Goal: Find specific page/section: Find specific page/section

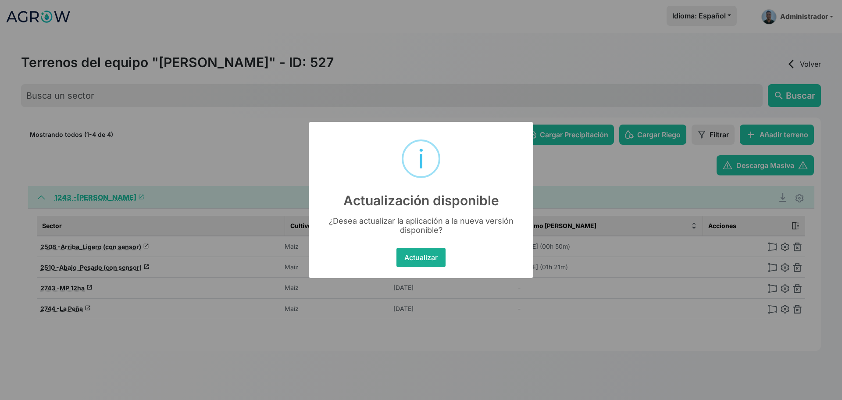
click at [424, 262] on button "Actualizar" at bounding box center [420, 257] width 49 height 19
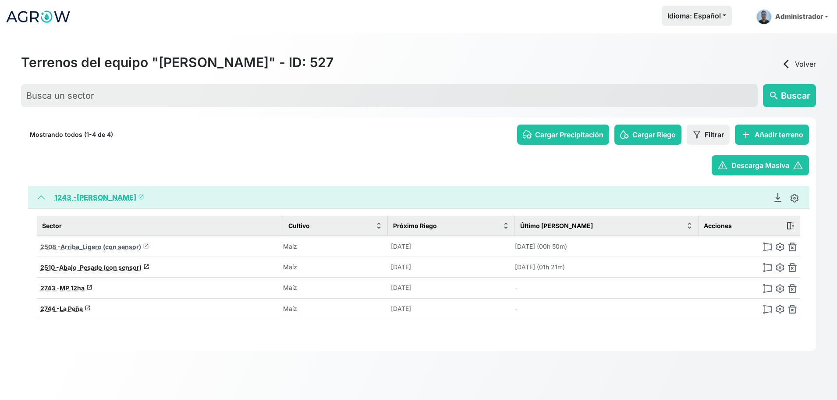
click at [90, 249] on span "Arriba_Ligero (con sensor)" at bounding box center [101, 246] width 81 height 7
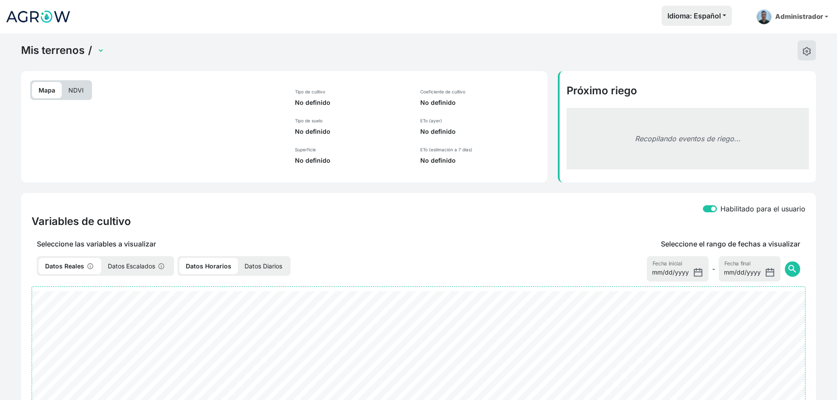
select select "2508"
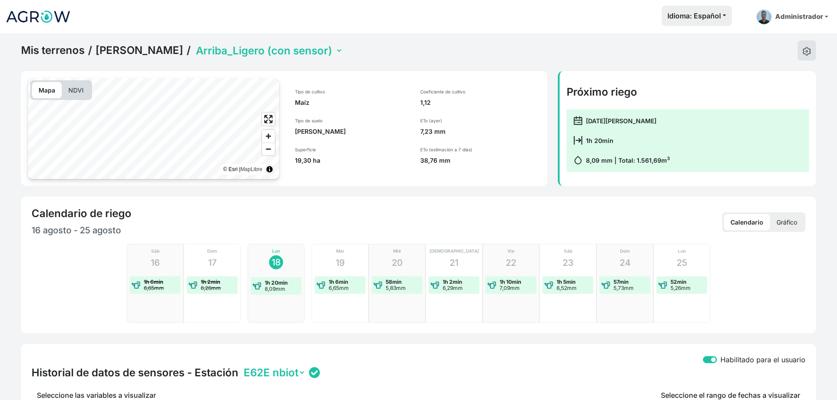
click at [54, 51] on link "Mis terrenos" at bounding box center [53, 50] width 64 height 13
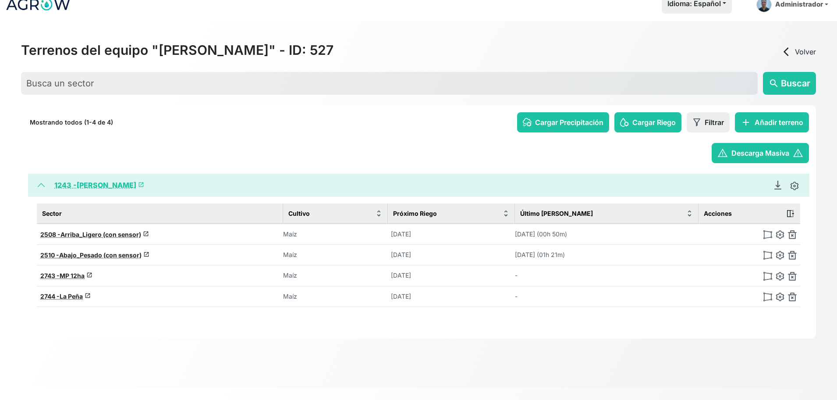
scroll to position [13, 0]
